Goal: Information Seeking & Learning: Understand process/instructions

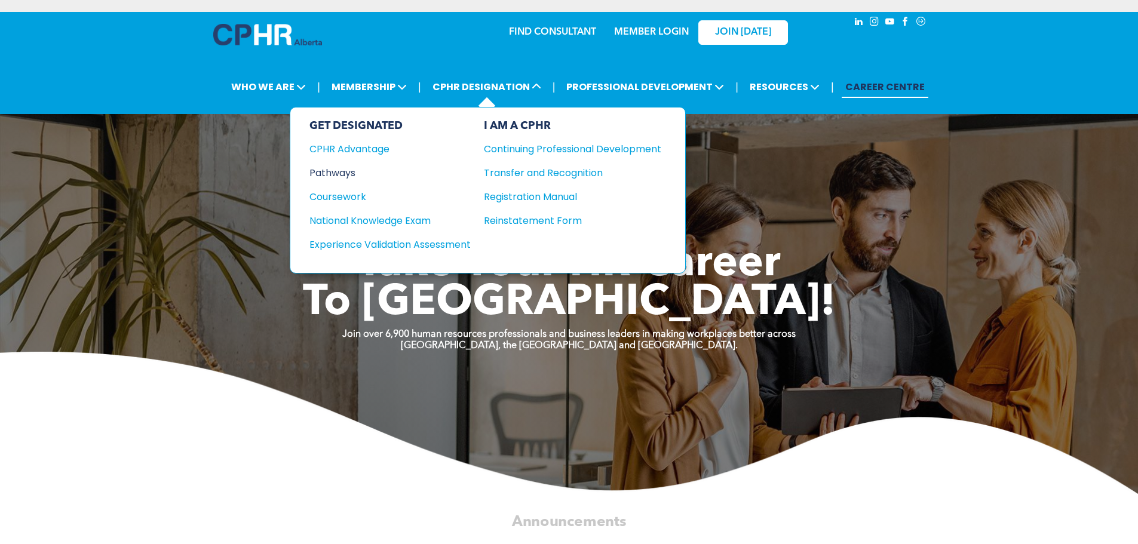
click at [349, 165] on div "Pathways" at bounding box center [381, 172] width 145 height 15
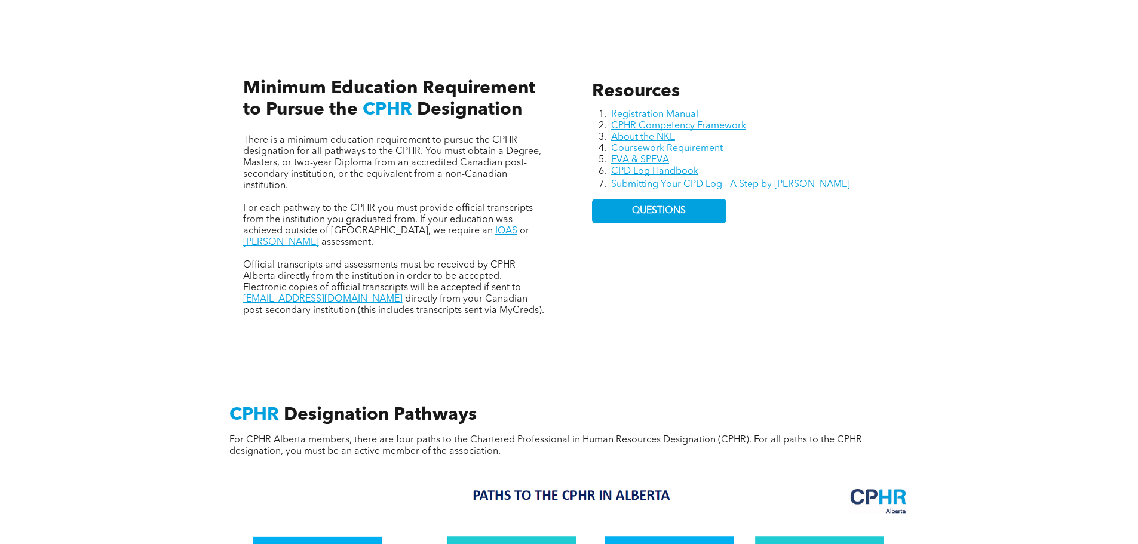
scroll to position [523, 0]
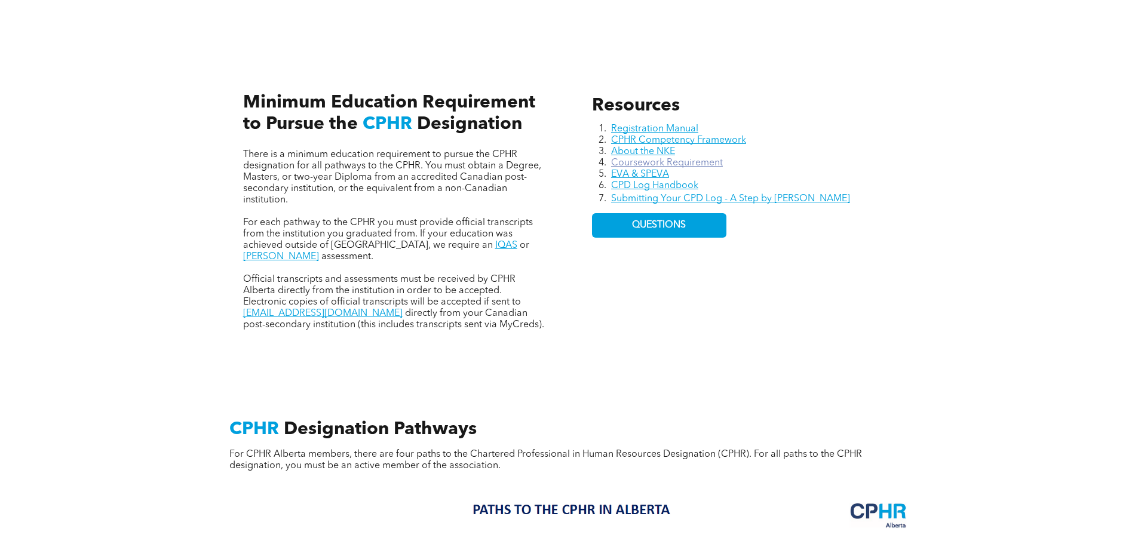
click at [686, 158] on link "Coursework Requirement" at bounding box center [667, 163] width 112 height 10
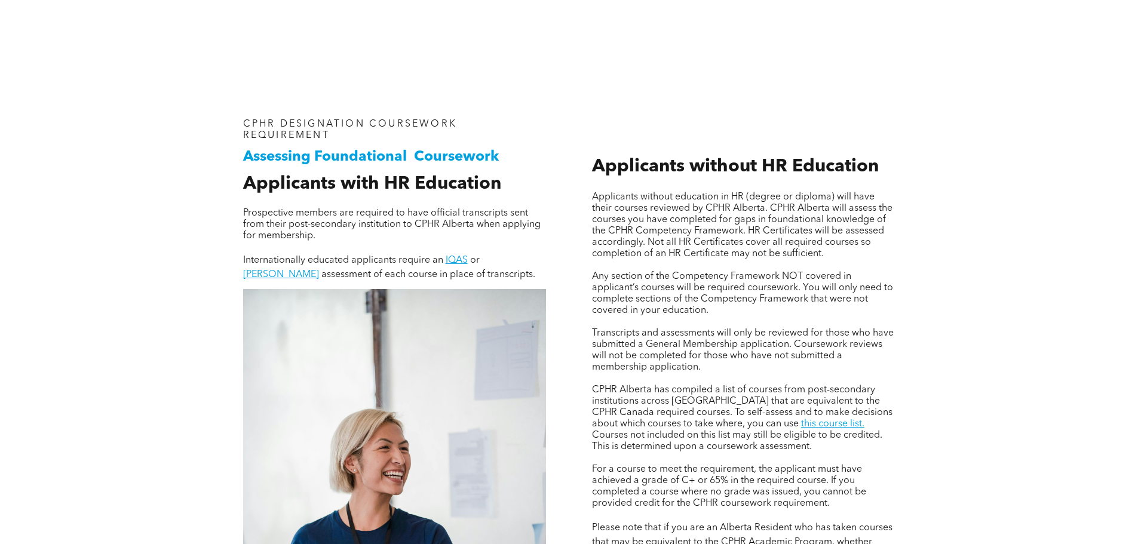
scroll to position [785, 0]
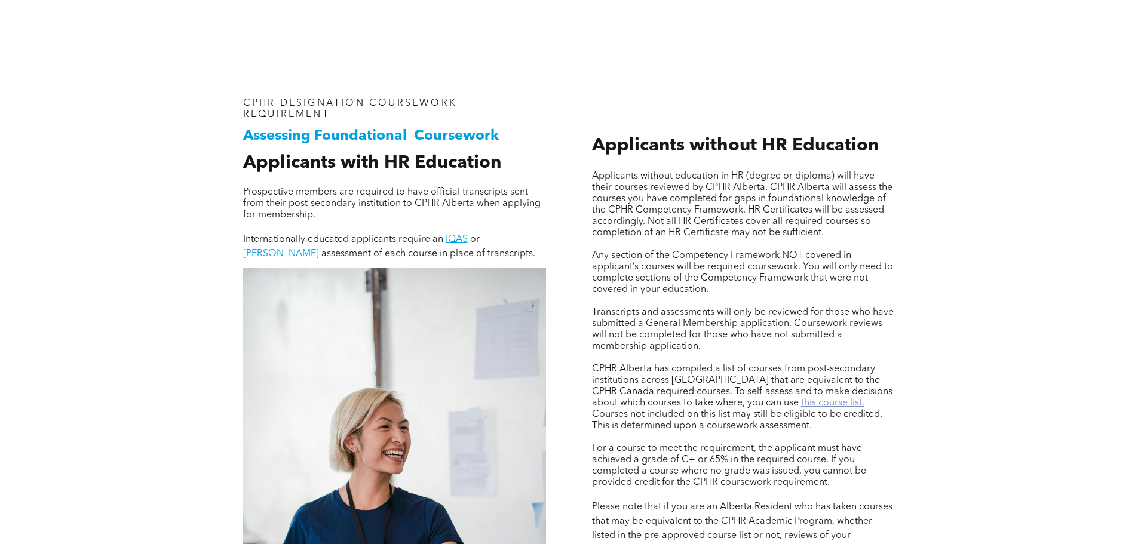
click at [801, 398] on link "this course list." at bounding box center [832, 403] width 63 height 10
